Goal: Check status: Check status

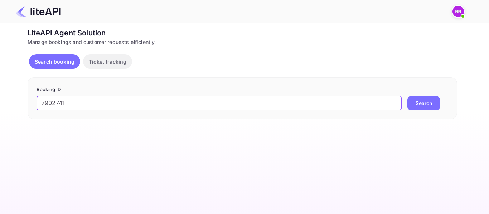
type input "7902741"
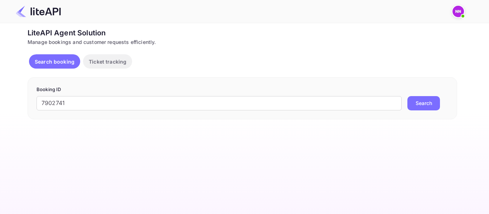
click at [428, 106] on button "Search" at bounding box center [423, 103] width 33 height 14
click at [467, 7] on div at bounding box center [460, 11] width 16 height 13
click at [456, 10] on img at bounding box center [458, 11] width 11 height 11
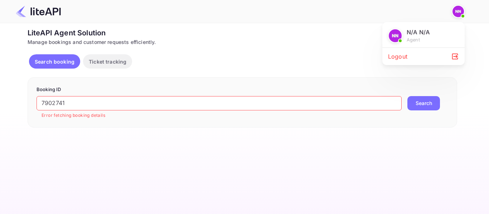
click at [412, 34] on p "N/A N/A" at bounding box center [418, 32] width 23 height 9
click at [404, 62] on div "Logout" at bounding box center [423, 56] width 82 height 17
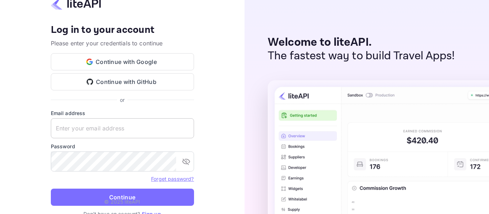
click at [187, 127] on keeper-lock "Open Keeper Popup" at bounding box center [184, 128] width 9 height 9
click at [185, 127] on keeper-lock "Open Keeper Popup" at bounding box center [184, 128] width 9 height 9
type input "zen.abddin@tbo.com"
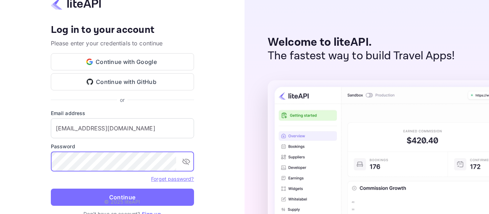
click at [121, 193] on button "Continue" at bounding box center [122, 197] width 143 height 17
